Goal: Communication & Community: Ask a question

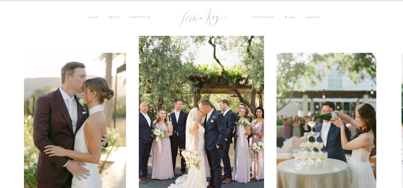
click at [392, 91] on div at bounding box center [340, 121] width 403 height 170
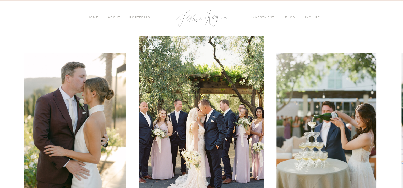
click at [314, 16] on nav "inquire" at bounding box center [314, 17] width 18 height 5
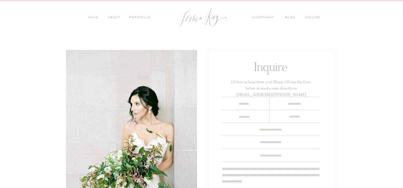
click at [192, 19] on div at bounding box center [202, 18] width 58 height 26
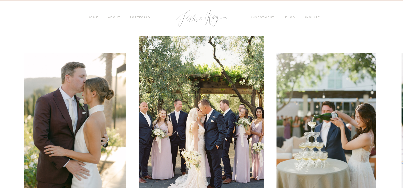
click at [314, 17] on nav "inquire" at bounding box center [314, 17] width 18 height 5
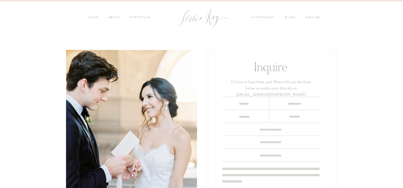
click at [140, 18] on nav "PORTFOLIO" at bounding box center [140, 17] width 22 height 5
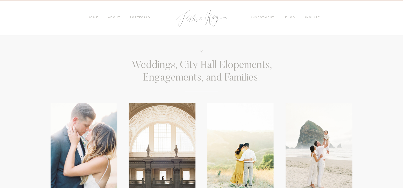
click at [318, 15] on nav "inquire" at bounding box center [314, 17] width 18 height 5
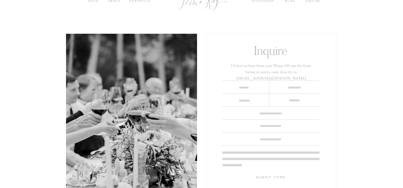
scroll to position [24, 0]
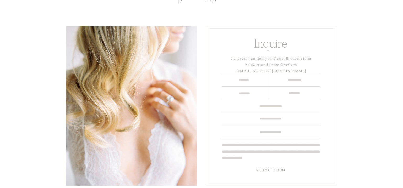
drag, startPoint x: 227, startPoint y: 78, endPoint x: 256, endPoint y: 78, distance: 29.1
click at [256, 78] on textarea at bounding box center [244, 80] width 35 height 5
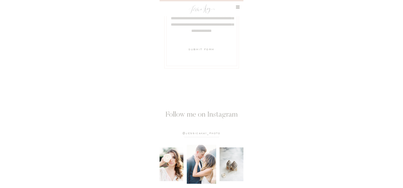
scroll to position [289, 0]
